Goal: Information Seeking & Learning: Learn about a topic

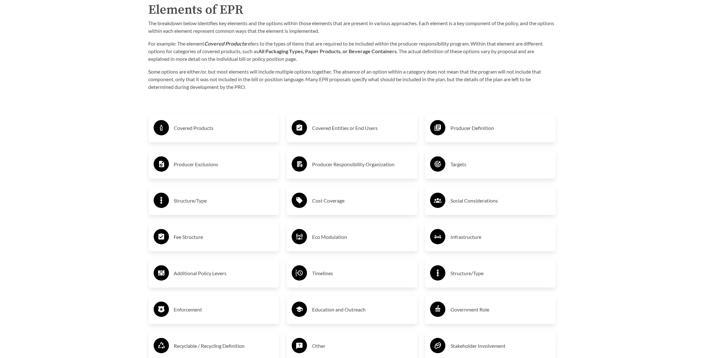
scroll to position [1081, 0]
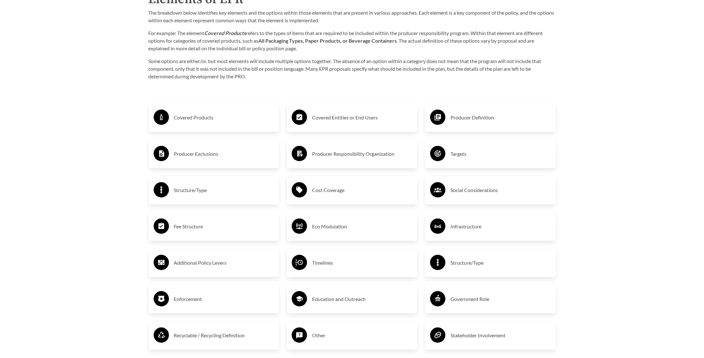
click at [186, 155] on h3 "Producer Exclusions" at bounding box center [224, 154] width 100 height 10
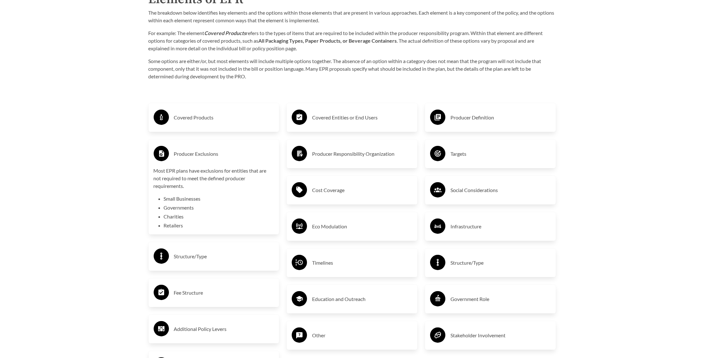
click at [178, 155] on h3 "Producer Exclusions" at bounding box center [224, 154] width 100 height 10
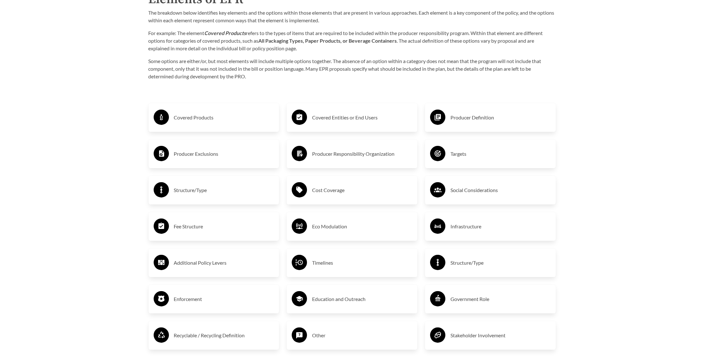
click at [189, 120] on h3 "Covered Products" at bounding box center [224, 117] width 100 height 10
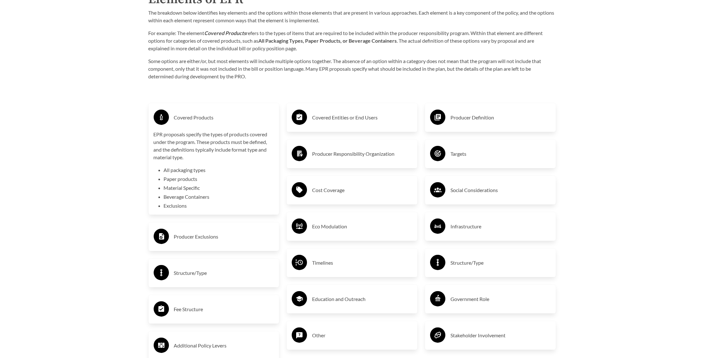
click at [169, 208] on li "Exclusions" at bounding box center [219, 206] width 110 height 8
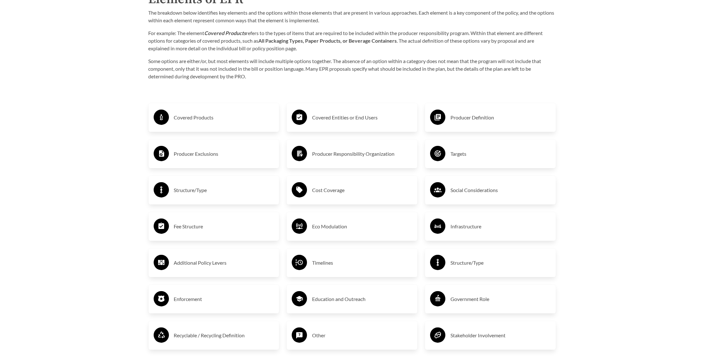
click at [188, 193] on h3 "Structure/Type" at bounding box center [224, 190] width 100 height 10
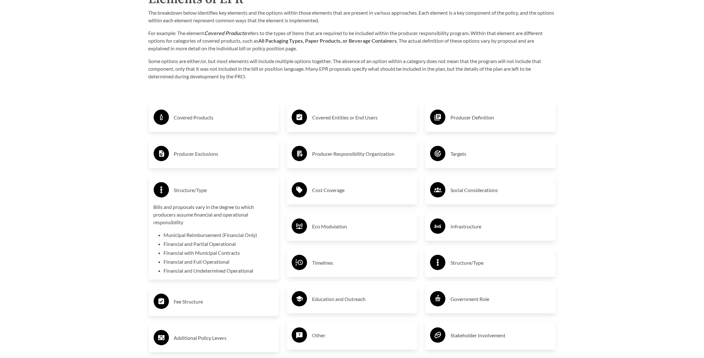
click at [188, 192] on h3 "Structure/Type" at bounding box center [224, 190] width 100 height 10
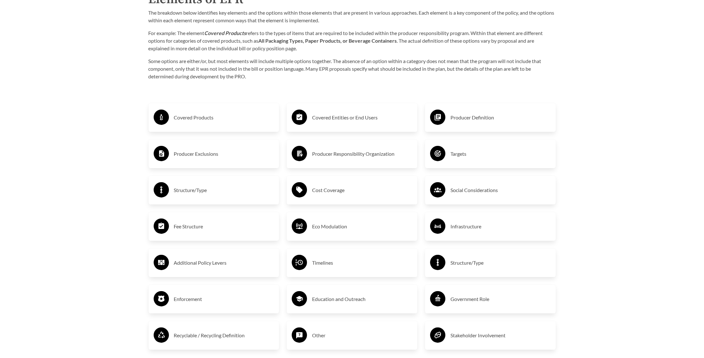
click at [329, 117] on h3 "Covered Entities or End Users" at bounding box center [362, 117] width 100 height 10
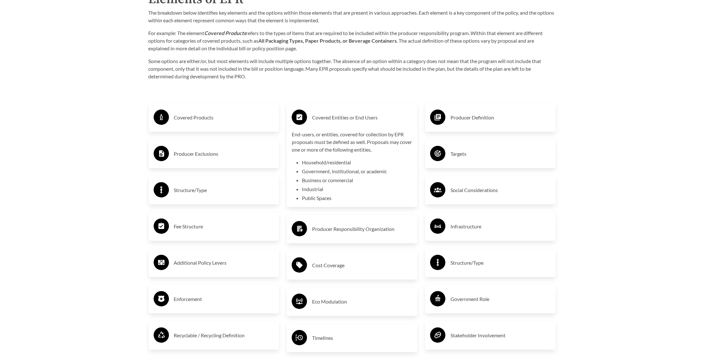
click at [329, 117] on h3 "Covered Entities or End Users" at bounding box center [362, 117] width 100 height 10
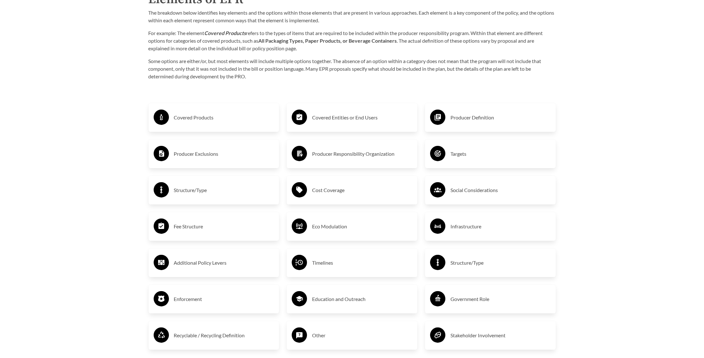
click at [323, 155] on h3 "Producer Responsibility Organization" at bounding box center [362, 154] width 100 height 10
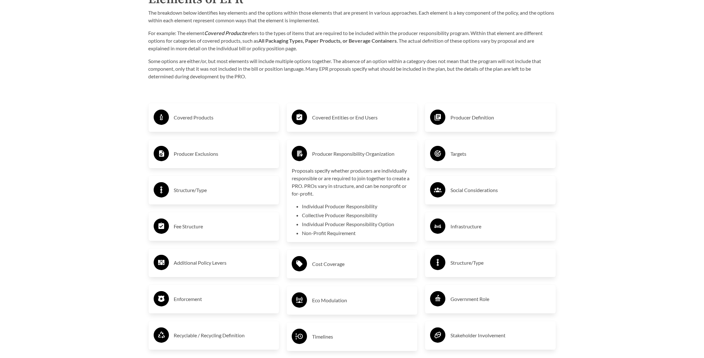
click at [323, 155] on h3 "Producer Responsibility Organization" at bounding box center [362, 154] width 100 height 10
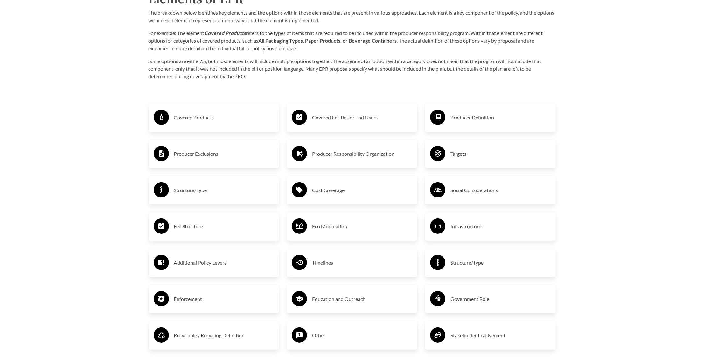
click at [466, 117] on h3 "Producer Definition" at bounding box center [500, 117] width 100 height 10
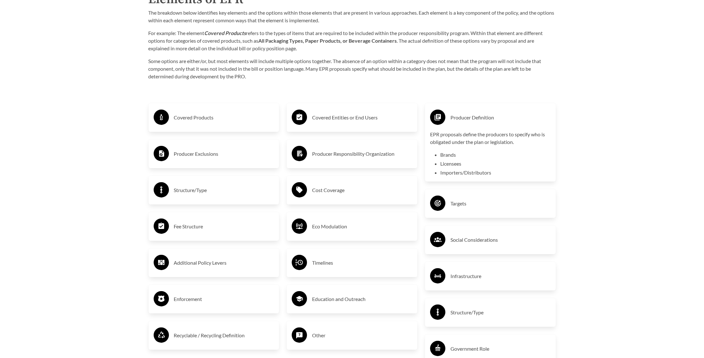
click at [466, 118] on h3 "Producer Definition" at bounding box center [500, 117] width 100 height 10
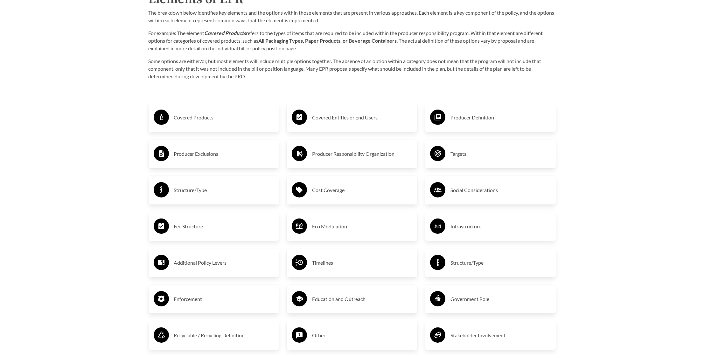
click at [464, 270] on div "Structure/Type" at bounding box center [490, 262] width 121 height 18
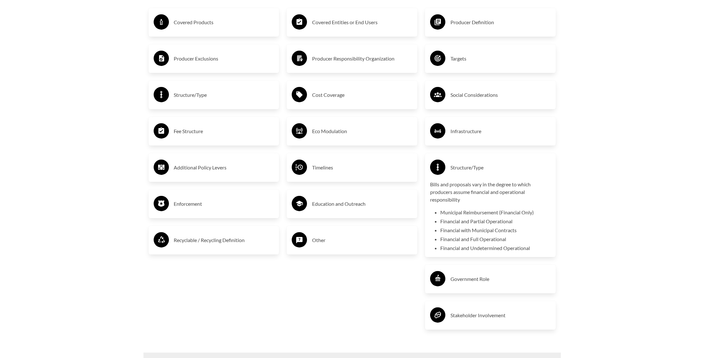
scroll to position [1177, 0]
click at [462, 172] on h3 "Structure/Type" at bounding box center [500, 167] width 100 height 10
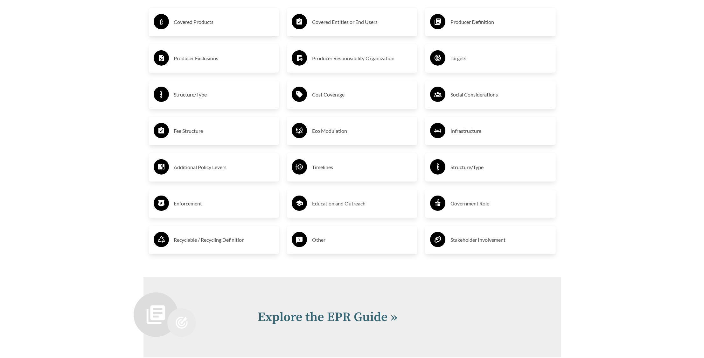
click at [181, 133] on h3 "Fee Structure" at bounding box center [224, 131] width 100 height 10
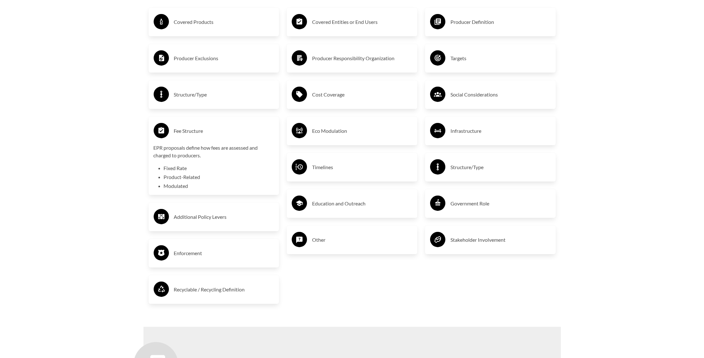
click at [184, 133] on h3 "Fee Structure" at bounding box center [224, 131] width 100 height 10
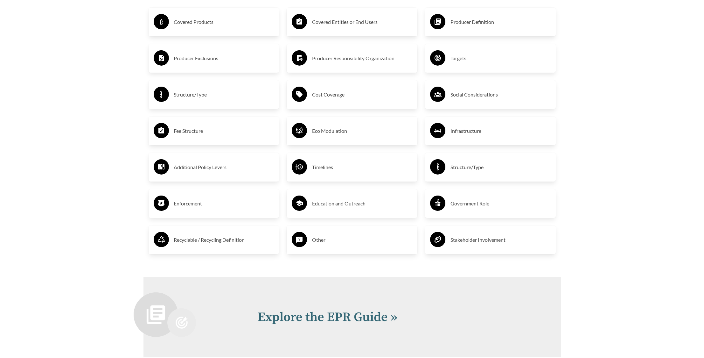
click at [198, 98] on h3 "Structure/Type" at bounding box center [224, 94] width 100 height 10
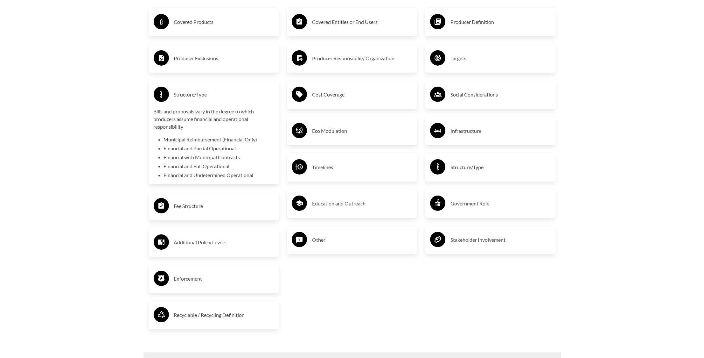
click at [195, 97] on h3 "Structure/Type" at bounding box center [224, 94] width 100 height 10
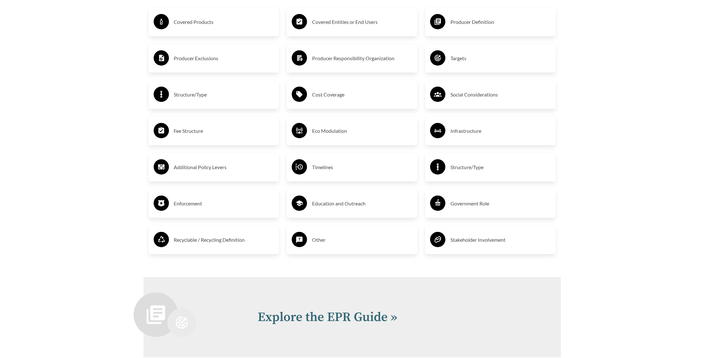
click at [185, 208] on h3 "Enforcement" at bounding box center [224, 203] width 100 height 10
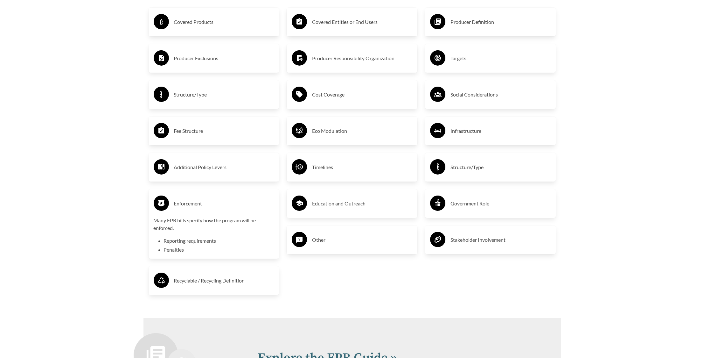
click at [184, 205] on h3 "Enforcement" at bounding box center [224, 203] width 100 height 10
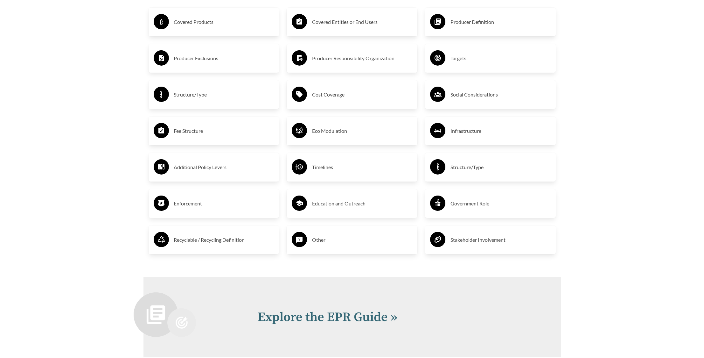
click at [183, 241] on h3 "Recyclable / Recycling Definition" at bounding box center [224, 239] width 100 height 10
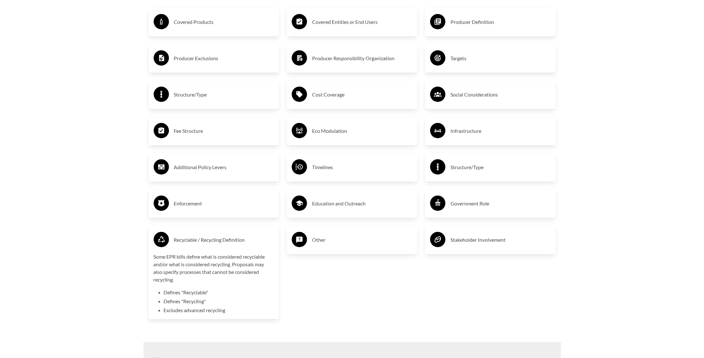
click at [197, 243] on h3 "Recyclable / Recycling Definition" at bounding box center [224, 239] width 100 height 10
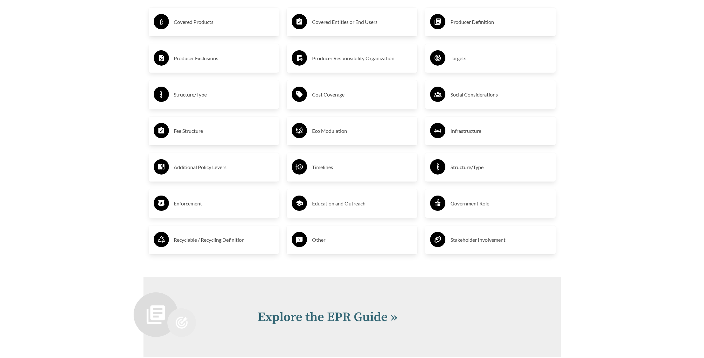
click at [314, 136] on h3 "Eco Modulation" at bounding box center [362, 131] width 100 height 10
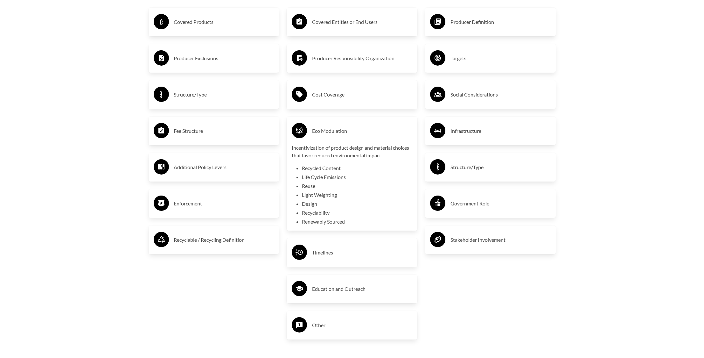
click at [318, 135] on h3 "Eco Modulation" at bounding box center [362, 131] width 100 height 10
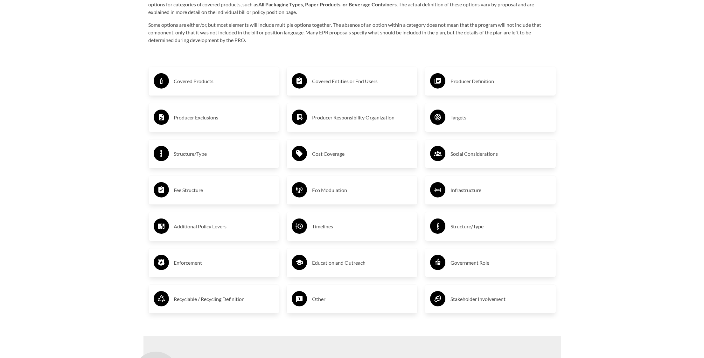
scroll to position [1113, 0]
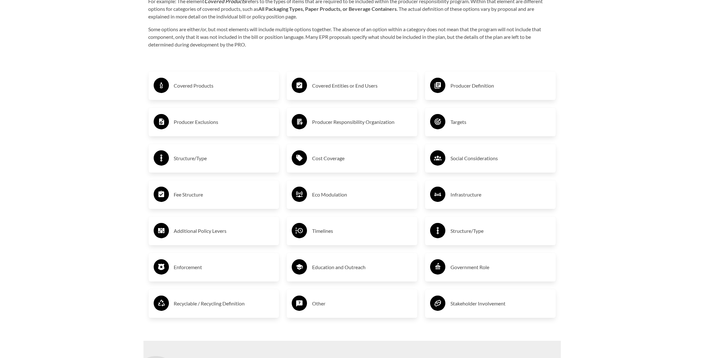
click at [310, 155] on div "Cost Coverage" at bounding box center [352, 158] width 121 height 18
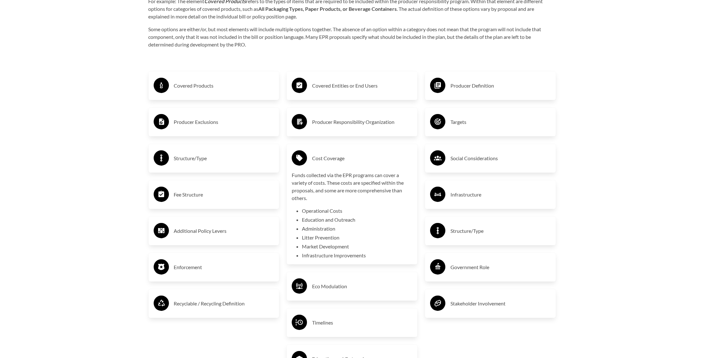
click at [311, 155] on div "Cost Coverage" at bounding box center [352, 158] width 121 height 18
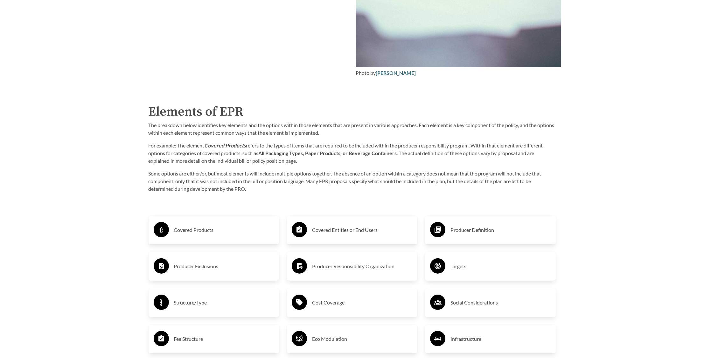
scroll to position [952, 0]
